Goal: Task Accomplishment & Management: Use online tool/utility

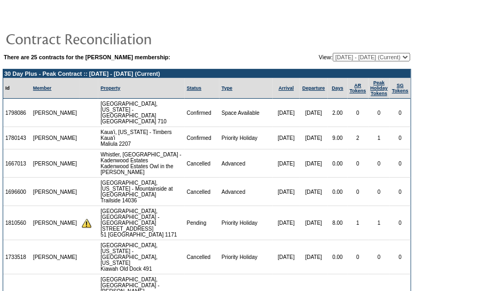
scroll to position [36, 0]
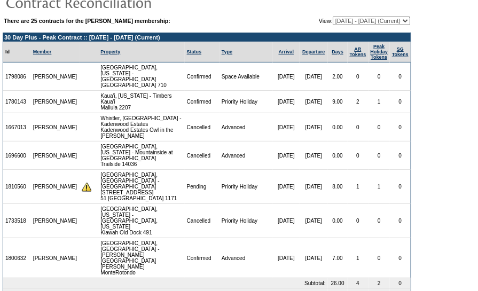
drag, startPoint x: 28, startPoint y: 99, endPoint x: 4, endPoint y: 99, distance: 24.6
click at [4, 99] on td "1780143" at bounding box center [17, 102] width 28 height 22
copy td "1780143"
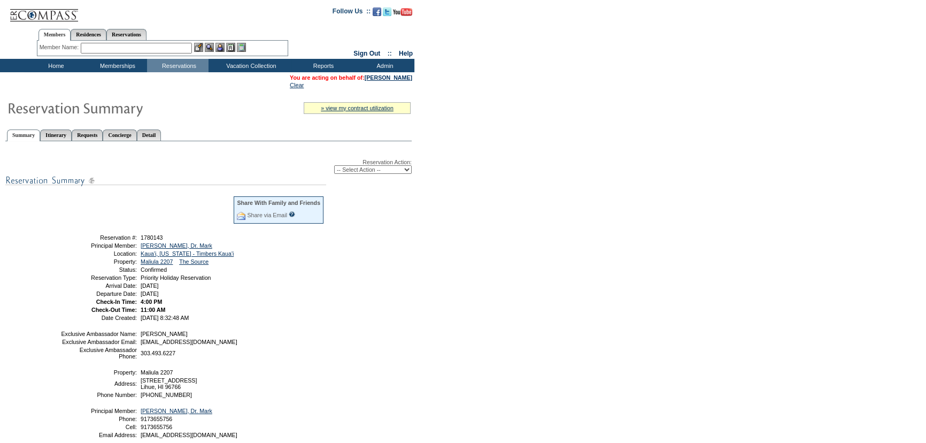
click at [347, 171] on select "-- Select Action -- Modify Reservation Dates Modify Reservation Cost Modify Occ…" at bounding box center [372, 169] width 77 height 9
select select "ChangeCost"
click at [334, 166] on select "-- Select Action -- Modify Reservation Dates Modify Reservation Cost Modify Occ…" at bounding box center [372, 169] width 77 height 9
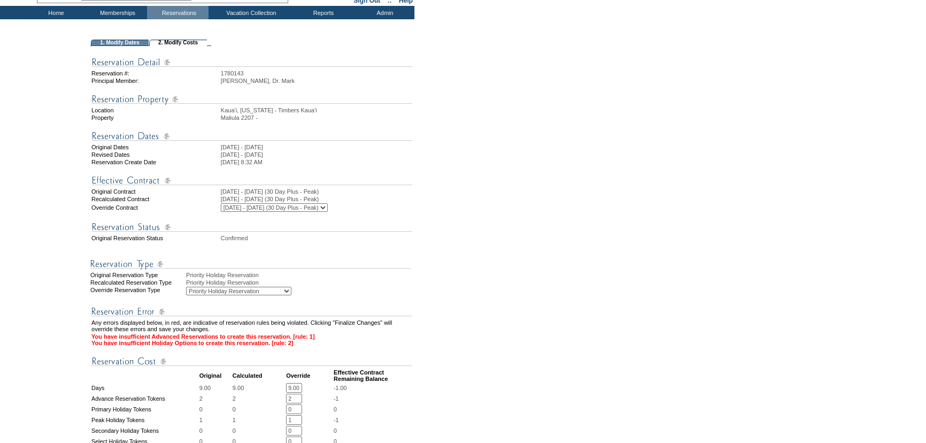
scroll to position [194, 0]
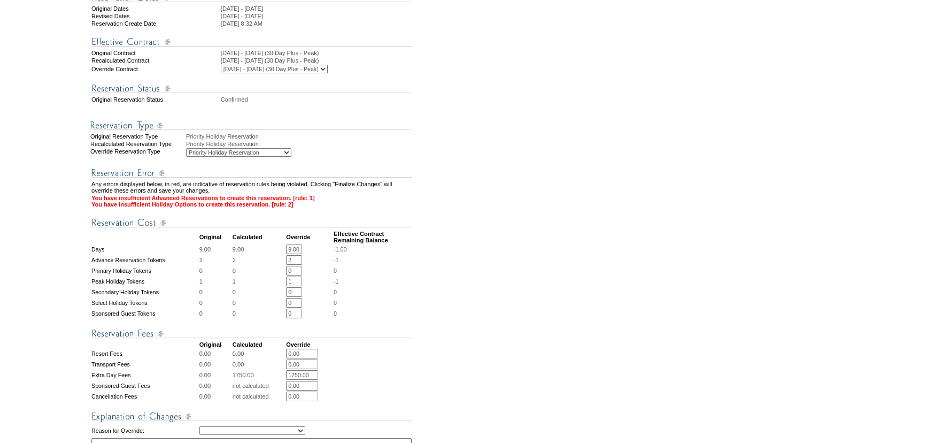
drag, startPoint x: 296, startPoint y: 278, endPoint x: 276, endPoint y: 278, distance: 19.8
click at [276, 265] on tr "Advance Reservation Tokens 2 2 2 * * -1" at bounding box center [251, 260] width 321 height 10
type input "1"
click at [387, 275] on td "0" at bounding box center [373, 271] width 79 height 10
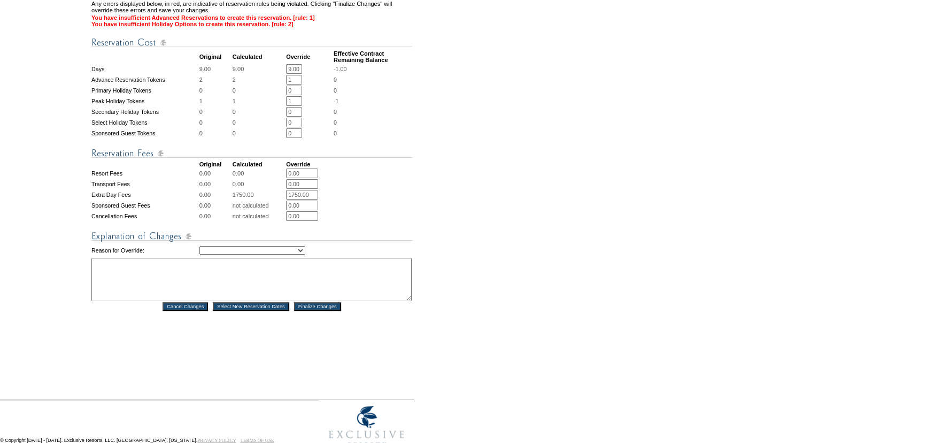
scroll to position [389, 0]
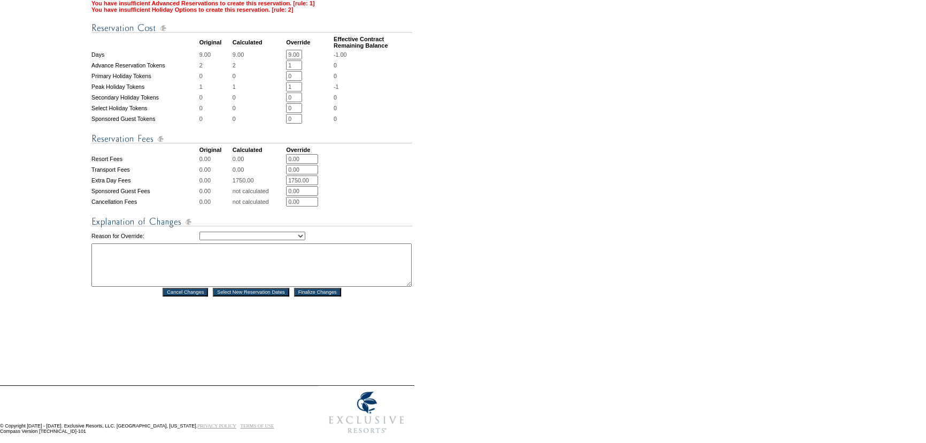
click at [294, 240] on select "Creating Continuous Stay Days Rebooked After Cancellation Editing Occupant Expe…" at bounding box center [252, 235] width 106 height 9
select select "1042"
click at [199, 240] on select "Creating Continuous Stay Days Rebooked After Cancellation Editing Occupant Expe…" at bounding box center [252, 235] width 106 height 9
click at [215, 271] on textarea at bounding box center [251, 264] width 320 height 43
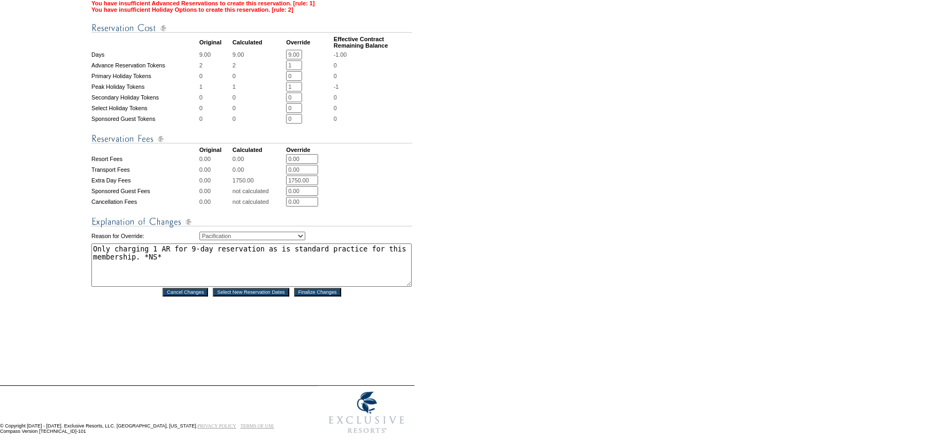
drag, startPoint x: 346, startPoint y: 267, endPoint x: 267, endPoint y: 268, distance: 79.1
click at [267, 268] on textarea "Only charging 1 AR for 9-day reservation as is standard practice for this membe…" at bounding box center [251, 264] width 320 height 43
drag, startPoint x: 131, startPoint y: 275, endPoint x: 213, endPoint y: 273, distance: 81.8
click at [133, 275] on textarea "Only charging 1 AR for 9-day reservation as pacification for this membership. *…" at bounding box center [251, 264] width 320 height 43
click at [270, 278] on textarea "Only charging 1 AR for 9-day reservation as pacification for this membership. *…" at bounding box center [251, 264] width 320 height 43
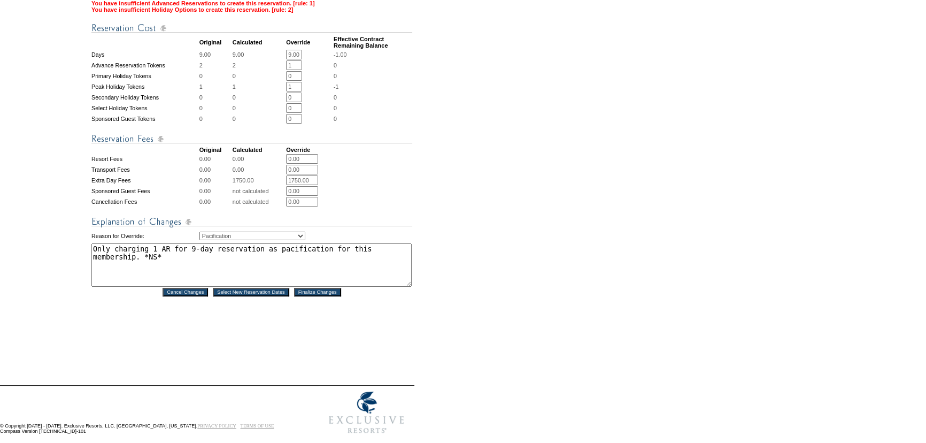
click at [315, 286] on textarea "Only charging 1 AR for 9-day reservation as pacification for this membership. *…" at bounding box center [251, 264] width 320 height 43
type textarea "Only charging 1 AR for 9-day reservation as pacification for this membership. *…"
click at [319, 296] on input "Finalize Changes" at bounding box center [317, 292] width 47 height 9
